Goal: Find specific page/section: Find specific page/section

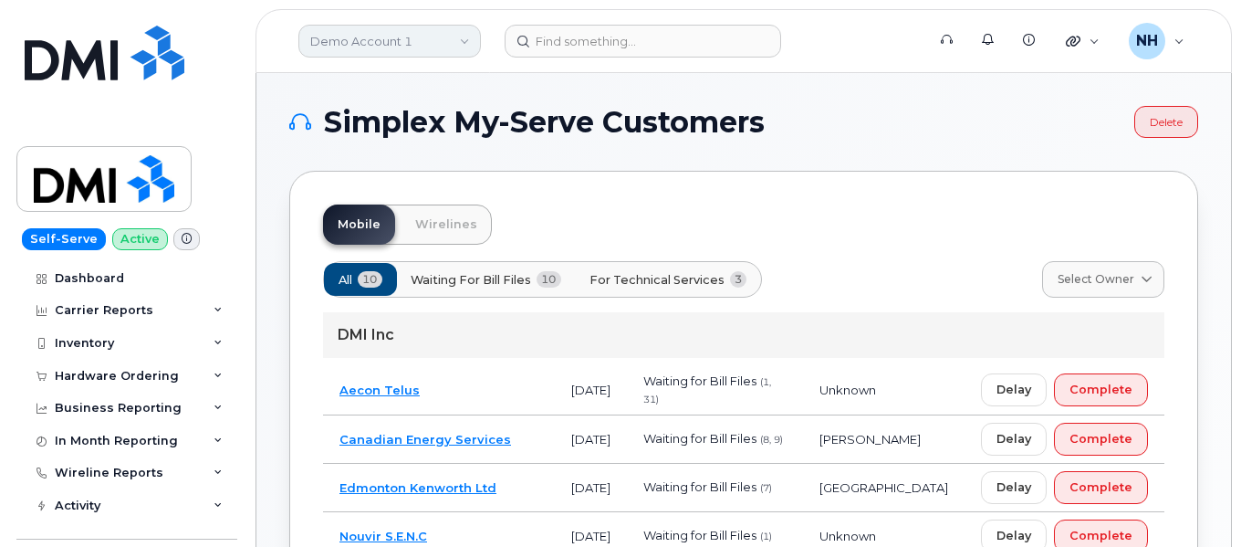
click at [464, 40] on link "Demo Account 1" at bounding box center [389, 41] width 183 height 33
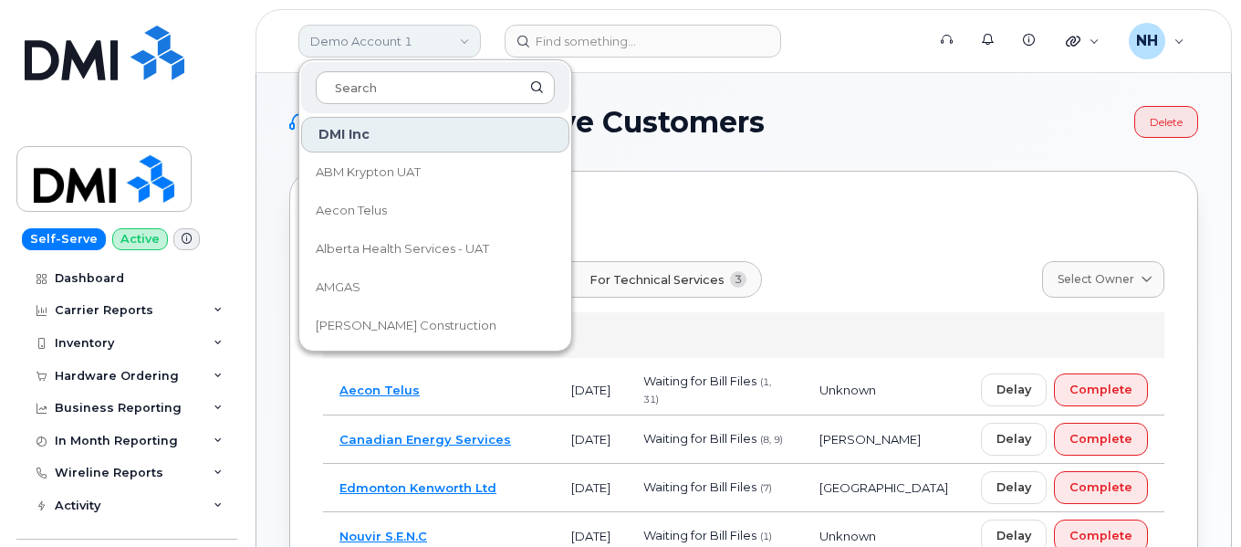
type input "e"
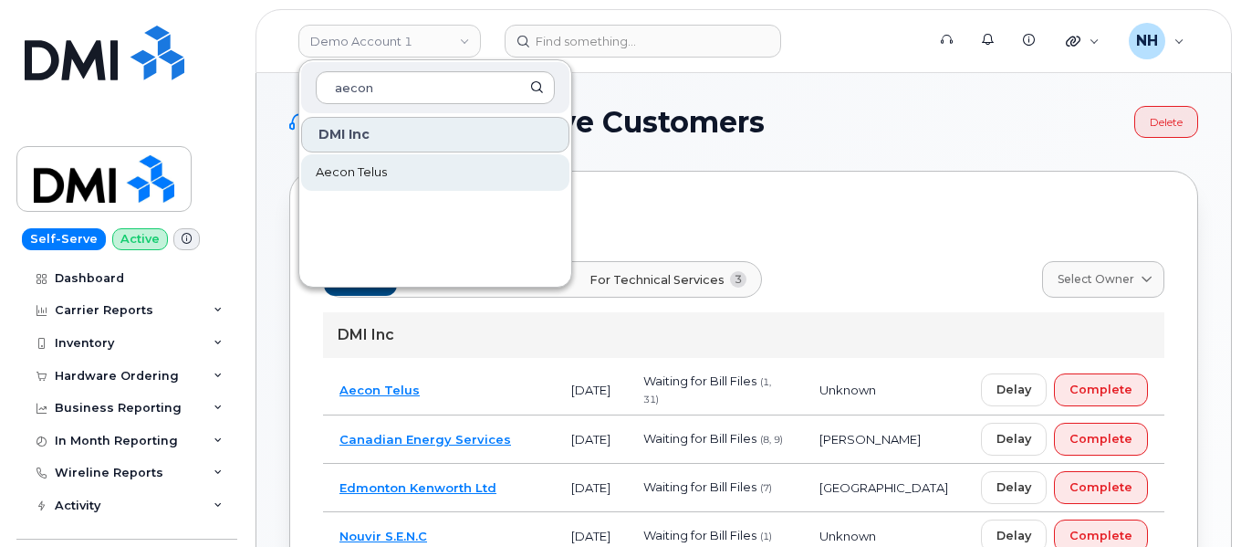
type input "aecon"
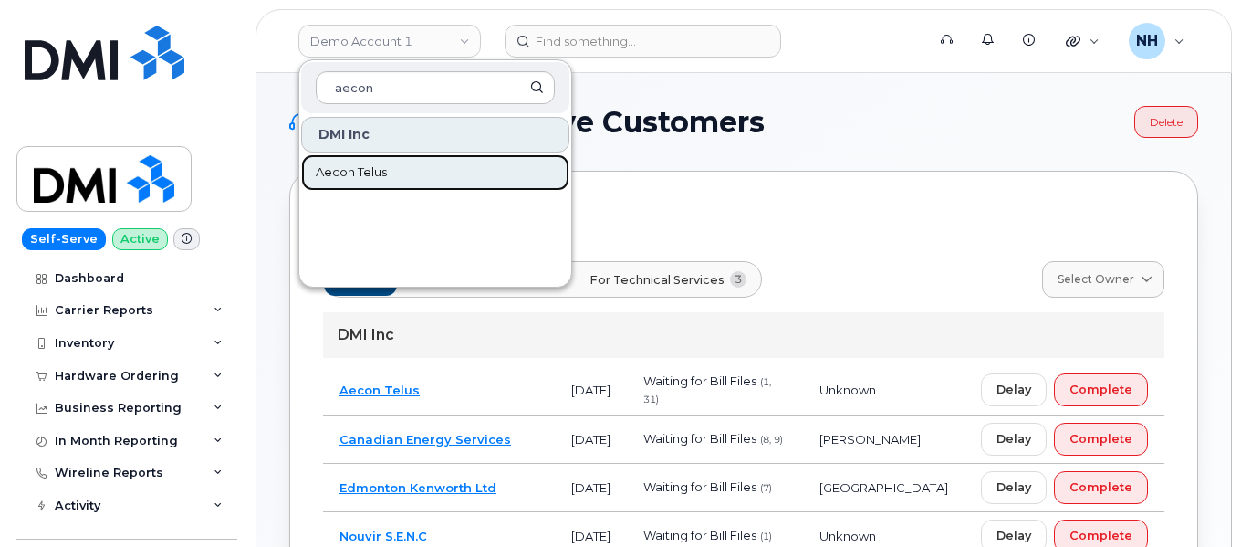
click at [370, 182] on link "Aecon Telus" at bounding box center [435, 172] width 268 height 37
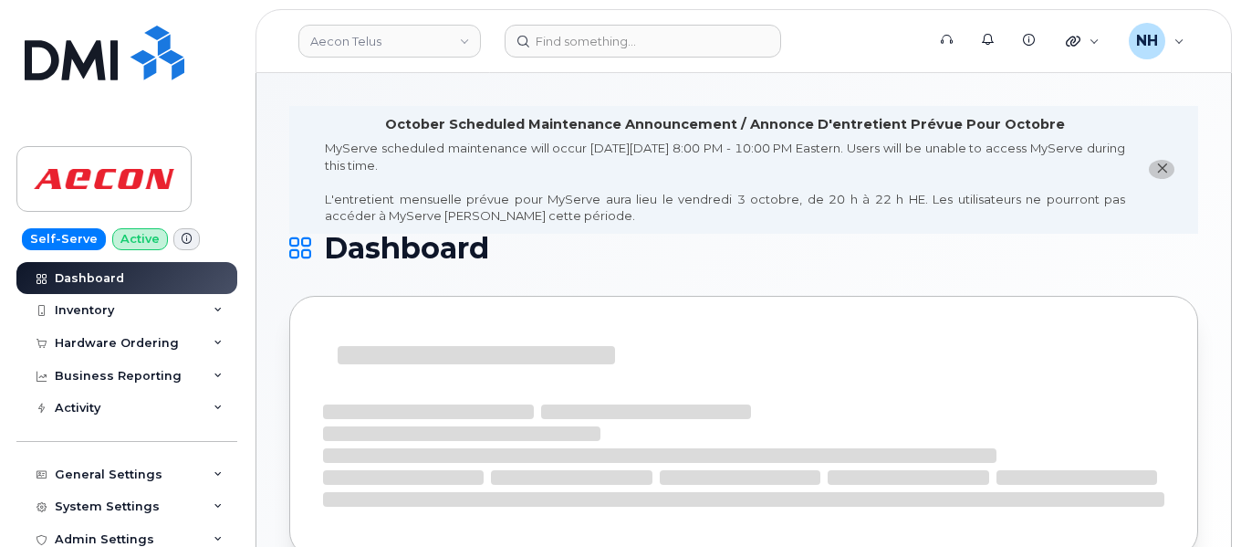
click at [1166, 173] on icon "close notification" at bounding box center [1162, 168] width 12 height 12
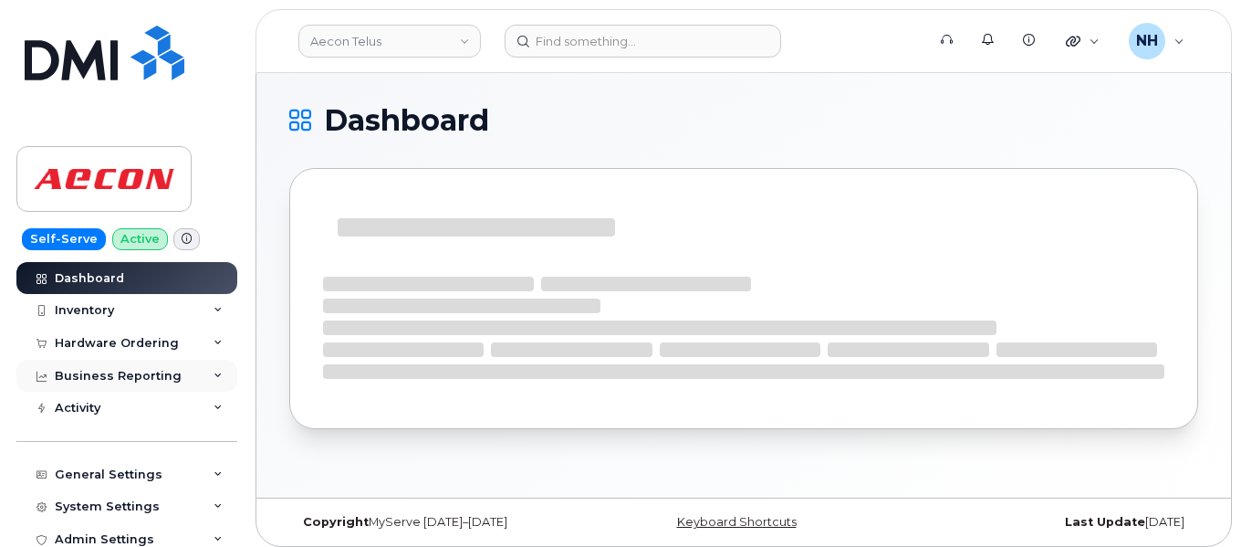
click at [181, 373] on div "Business Reporting" at bounding box center [126, 376] width 221 height 33
click at [157, 351] on div "Hardware Ordering" at bounding box center [126, 343] width 221 height 33
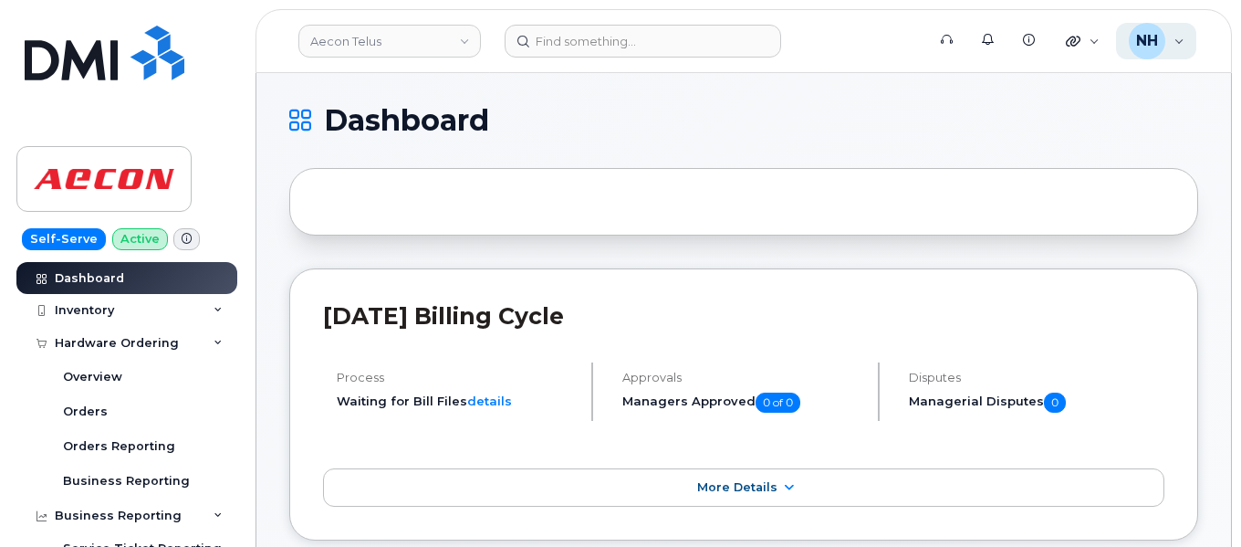
click at [1178, 49] on div "NH [PERSON_NAME] Super Admin" at bounding box center [1156, 41] width 81 height 37
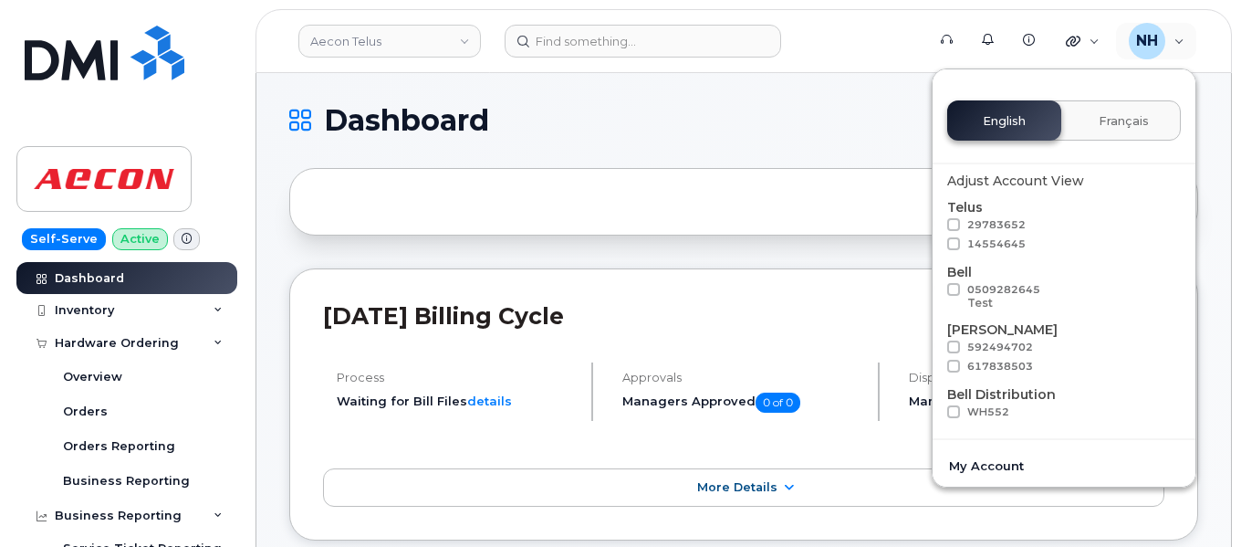
scroll to position [263, 0]
